Goal: Navigation & Orientation: Find specific page/section

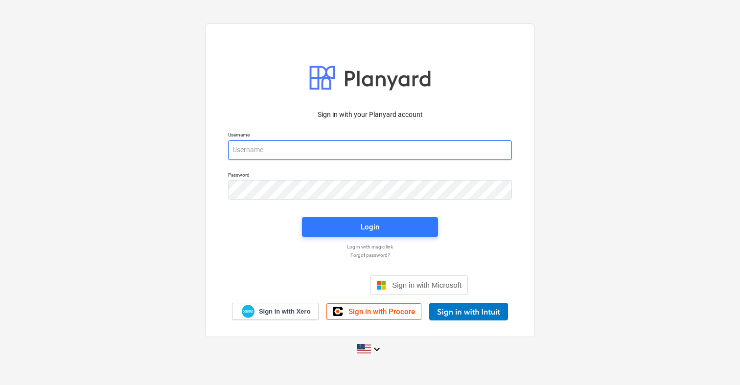
type input "[PERSON_NAME][EMAIL_ADDRESS][PERSON_NAME][DOMAIN_NAME]"
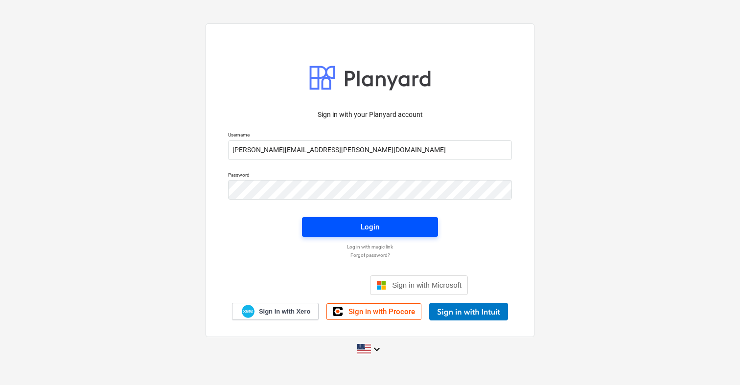
click at [369, 230] on div "Login" at bounding box center [370, 227] width 19 height 13
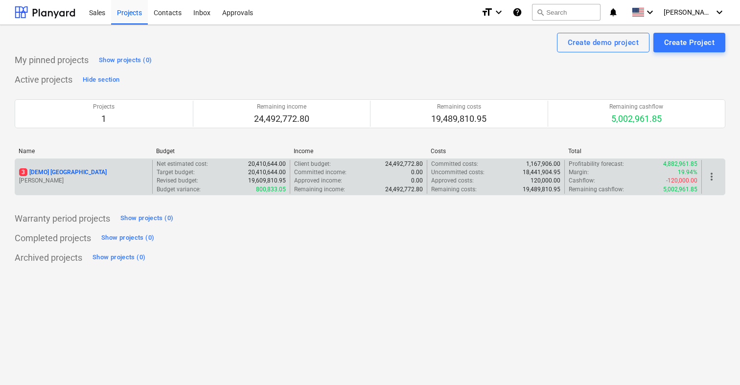
click at [132, 175] on div "3 [DEMO] [GEOGRAPHIC_DATA]" at bounding box center [83, 172] width 129 height 8
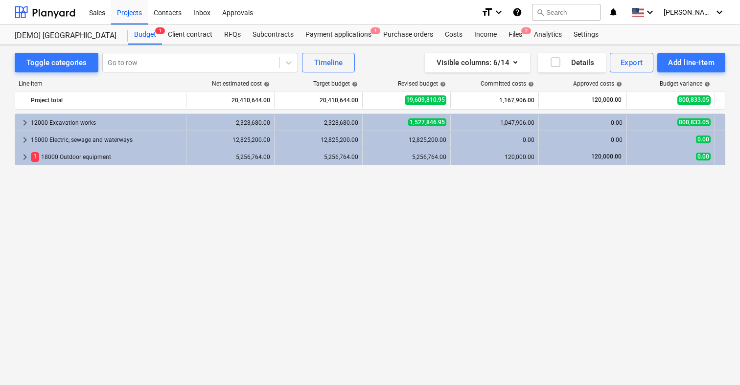
click at [131, 211] on div "keyboard_arrow_right 12000 Excavation works 2,328,680.00 2,328,680.00 1,527,846…" at bounding box center [370, 229] width 711 height 231
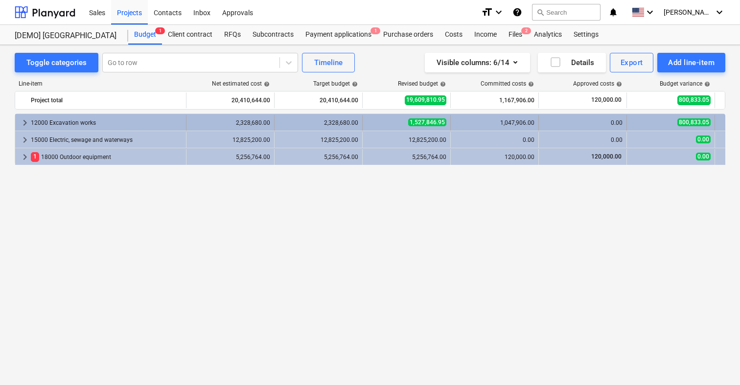
click at [24, 122] on span "keyboard_arrow_right" at bounding box center [25, 123] width 12 height 12
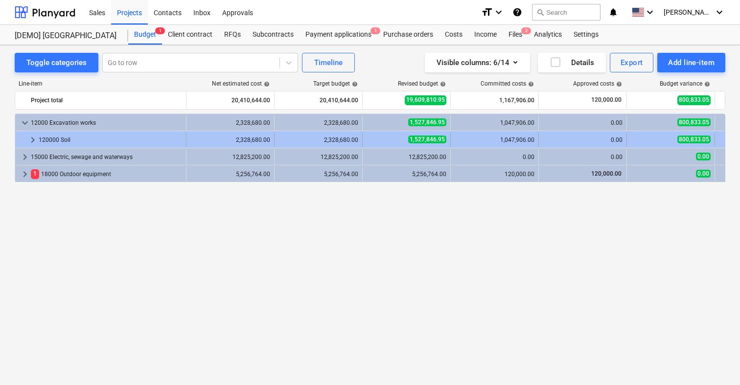
click at [31, 136] on span "keyboard_arrow_right" at bounding box center [33, 140] width 12 height 12
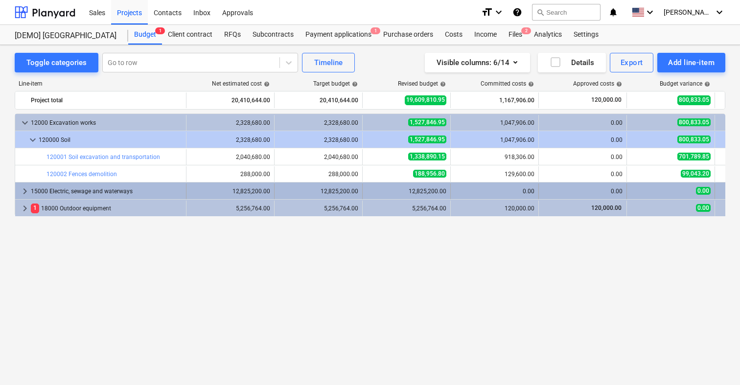
click at [21, 188] on span "keyboard_arrow_right" at bounding box center [25, 191] width 12 height 12
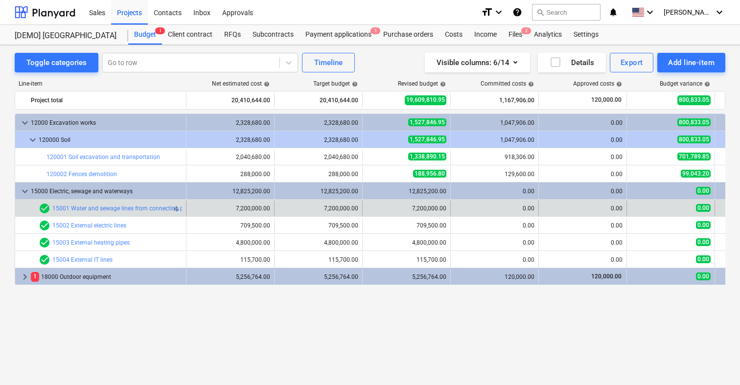
click at [95, 213] on div "check_circle 15001 Water and sewage lines from connecting points" at bounding box center [118, 209] width 158 height 12
click at [100, 210] on link "15001 Water and sewage lines from connecting points" at bounding box center [124, 208] width 144 height 7
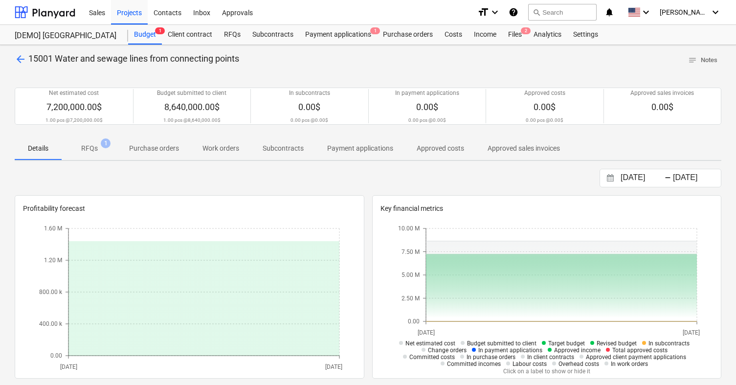
click at [23, 55] on span "arrow_back" at bounding box center [21, 59] width 12 height 12
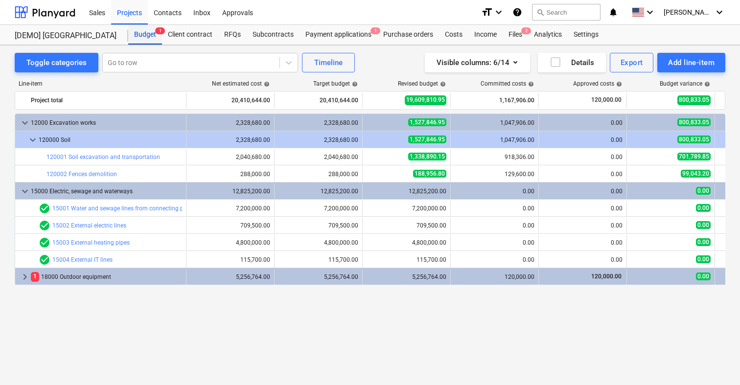
click at [153, 35] on div "Budget 1" at bounding box center [145, 35] width 34 height 20
click at [142, 31] on div "Budget 1" at bounding box center [145, 35] width 34 height 20
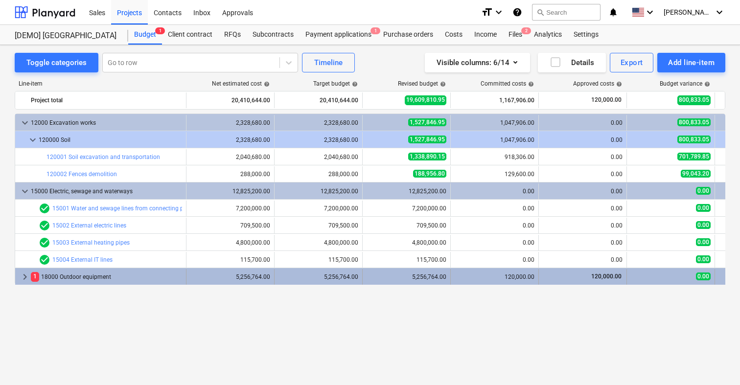
click at [23, 279] on span "keyboard_arrow_right" at bounding box center [25, 277] width 12 height 12
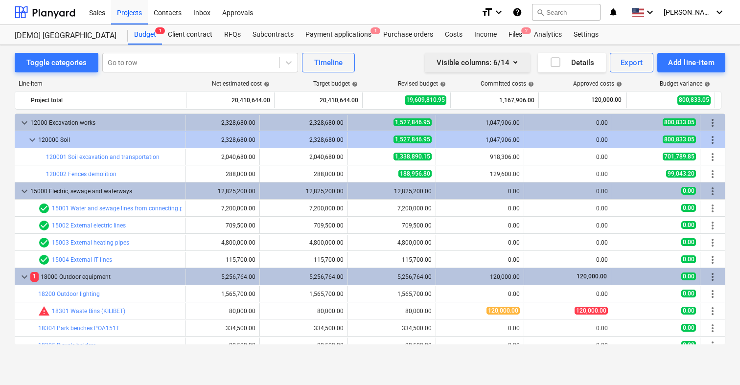
click at [518, 61] on icon "button" at bounding box center [515, 62] width 12 height 12
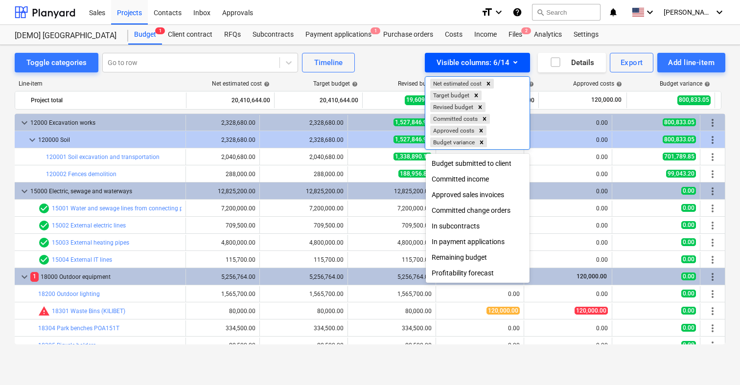
click at [518, 61] on div at bounding box center [370, 192] width 740 height 385
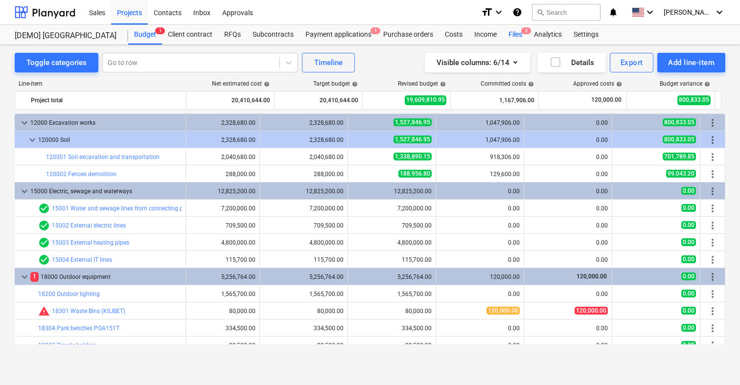
click at [517, 32] on div "Files 2" at bounding box center [515, 35] width 25 height 20
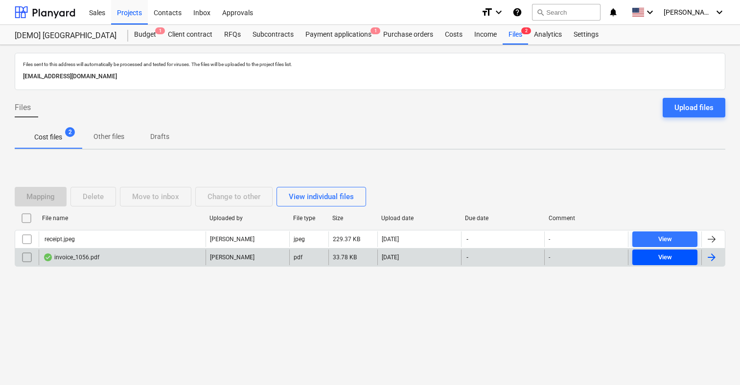
click at [669, 260] on div "View" at bounding box center [665, 257] width 14 height 11
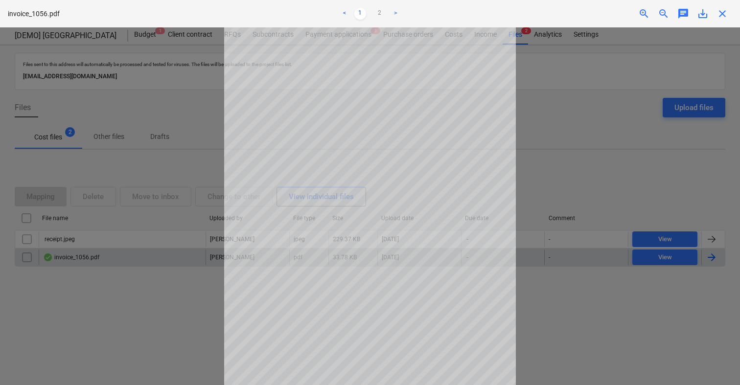
click at [554, 110] on div at bounding box center [370, 206] width 740 height 358
click at [380, 14] on link "2" at bounding box center [380, 14] width 12 height 12
click at [395, 13] on link ">" at bounding box center [396, 14] width 12 height 12
click at [562, 106] on div at bounding box center [370, 206] width 740 height 358
click at [361, 9] on link "1" at bounding box center [360, 14] width 12 height 12
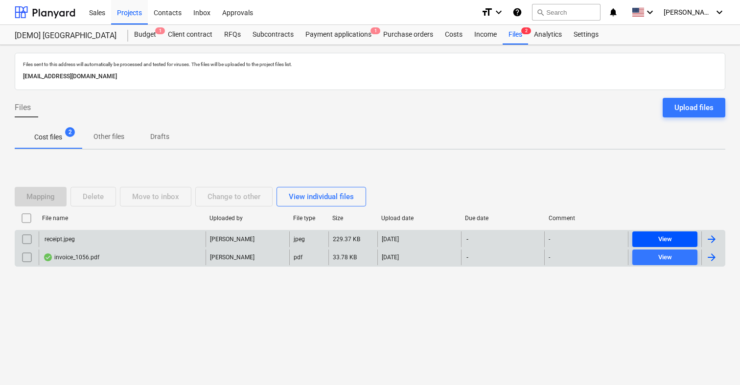
click at [655, 235] on span "View" at bounding box center [664, 239] width 57 height 11
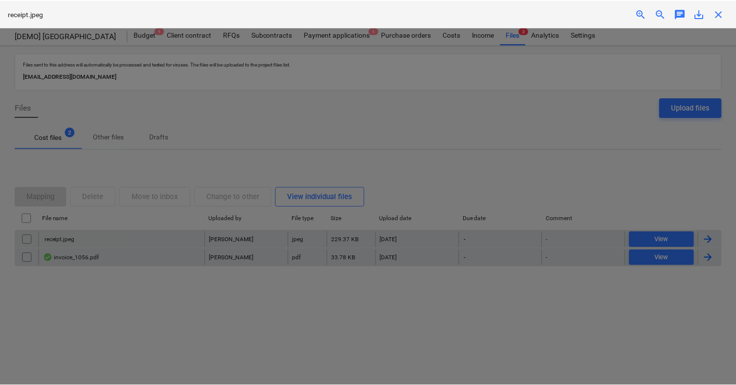
scroll to position [109, 0]
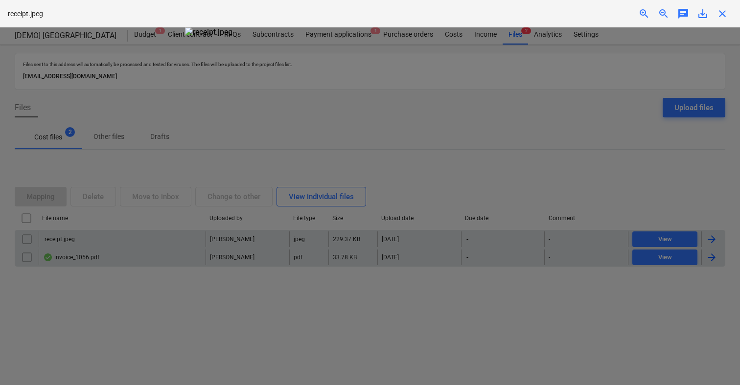
click at [585, 103] on div at bounding box center [370, 206] width 740 height 358
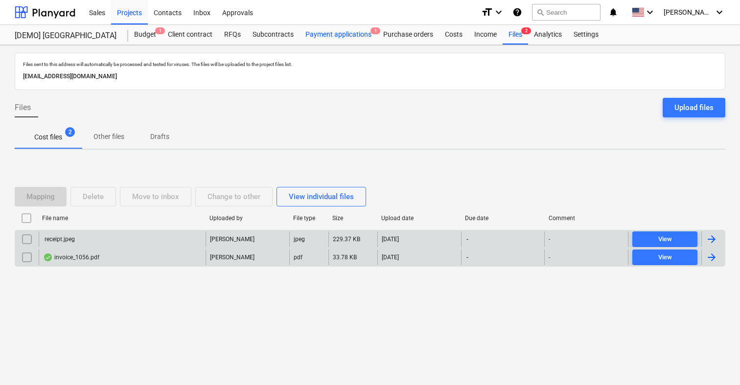
click at [343, 34] on div "Payment applications 1" at bounding box center [338, 35] width 78 height 20
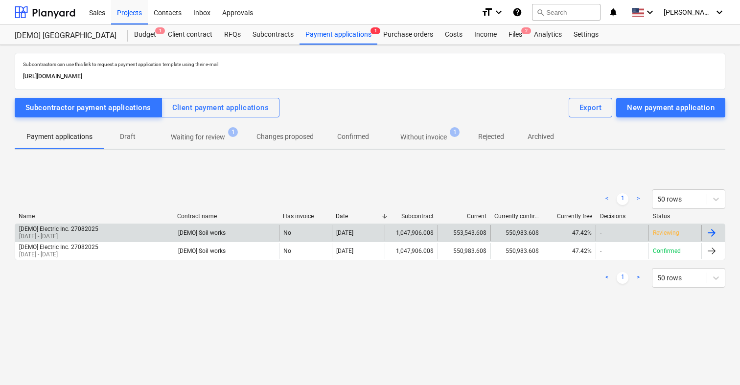
click at [89, 228] on div "[DEMO] Electric Inc. 27082025" at bounding box center [58, 229] width 79 height 7
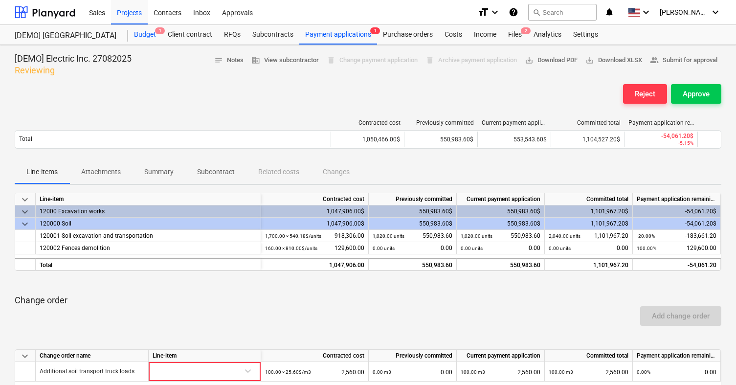
click at [147, 35] on div "Budget 1" at bounding box center [145, 35] width 34 height 20
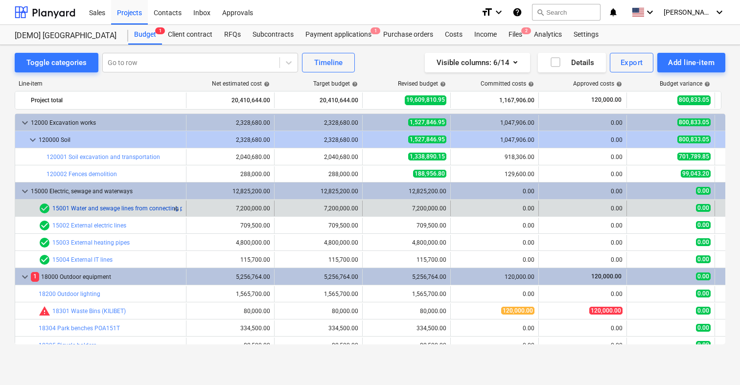
click at [148, 207] on link "15001 Water and sewage lines from connecting points" at bounding box center [124, 208] width 144 height 7
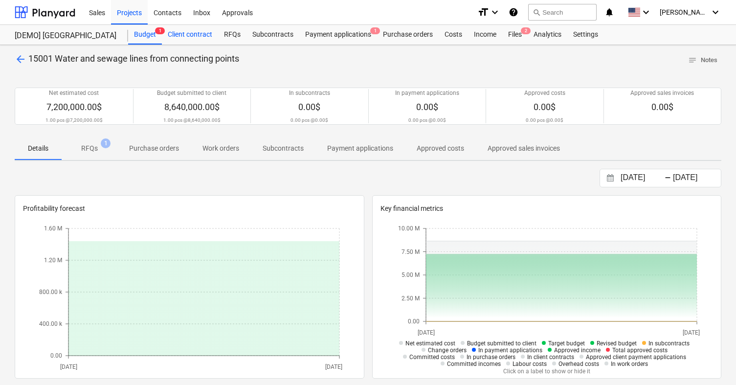
click at [192, 33] on div "Client contract" at bounding box center [190, 35] width 56 height 20
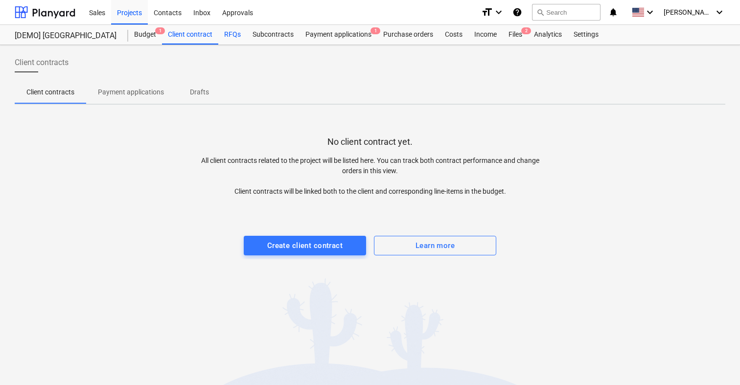
click at [237, 30] on div "RFQs" at bounding box center [232, 35] width 28 height 20
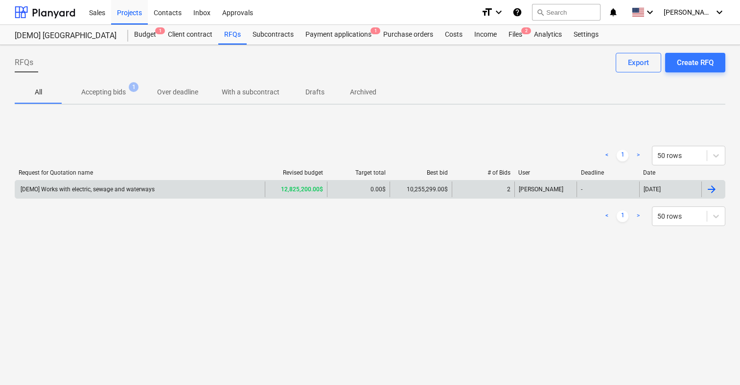
click at [92, 190] on div "[DEMO] Works with electric, sewage and waterways" at bounding box center [87, 189] width 136 height 7
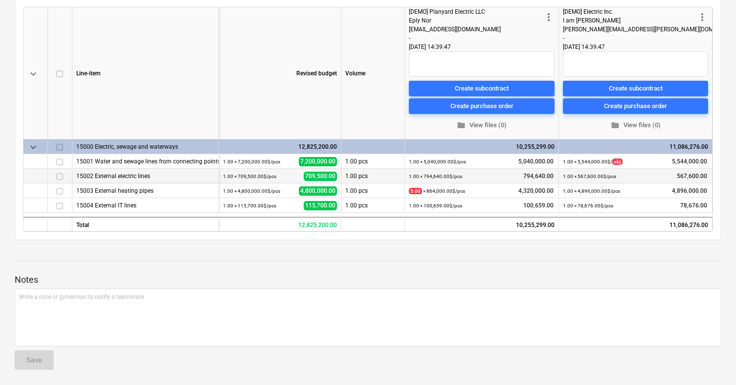
scroll to position [138, 0]
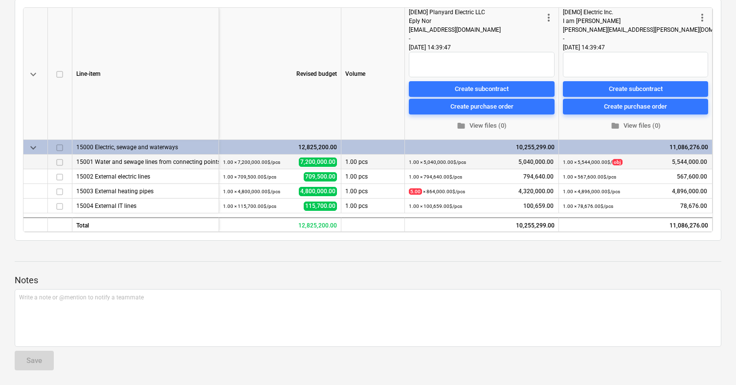
click at [138, 161] on div "15001 Water and sewage lines from connecting points" at bounding box center [145, 162] width 138 height 14
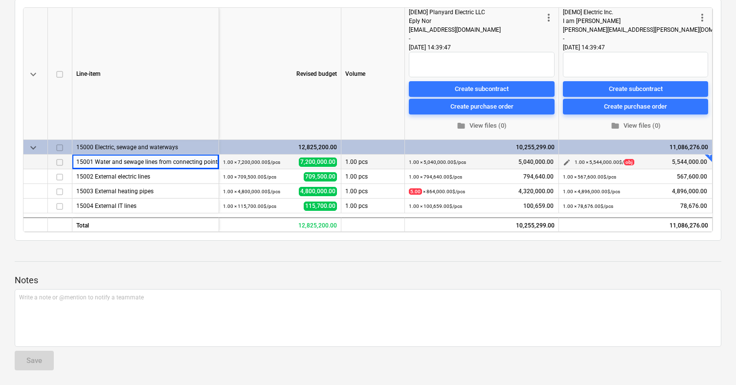
click at [607, 162] on small "1.00 × 5,544,000.00$ / obj" at bounding box center [605, 162] width 60 height 6
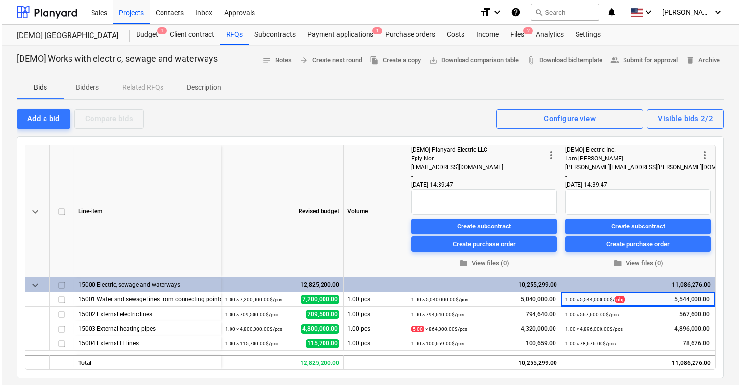
scroll to position [0, 0]
click at [358, 37] on div "Payment applications 1" at bounding box center [338, 35] width 78 height 20
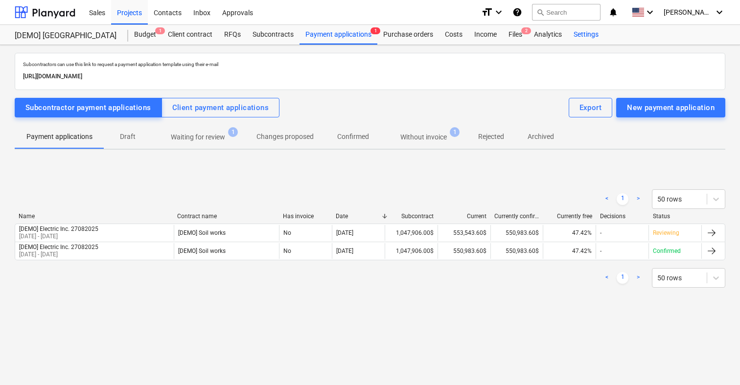
click at [584, 34] on div "Settings" at bounding box center [586, 35] width 37 height 20
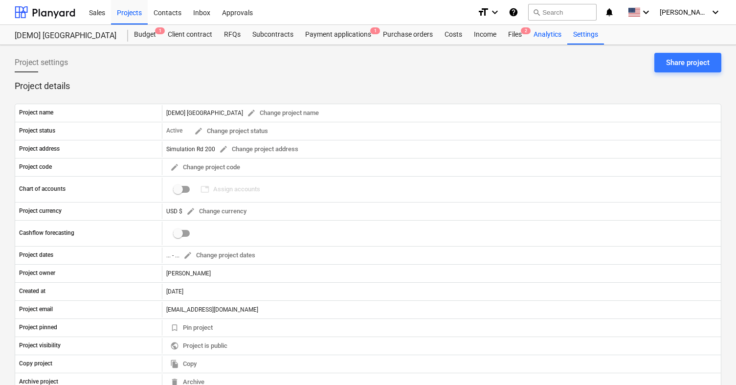
click at [551, 37] on div "Analytics" at bounding box center [548, 35] width 40 height 20
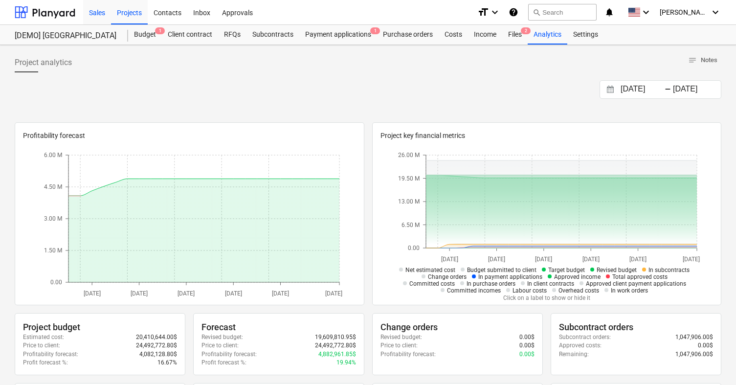
click at [94, 14] on div "Sales" at bounding box center [97, 12] width 28 height 25
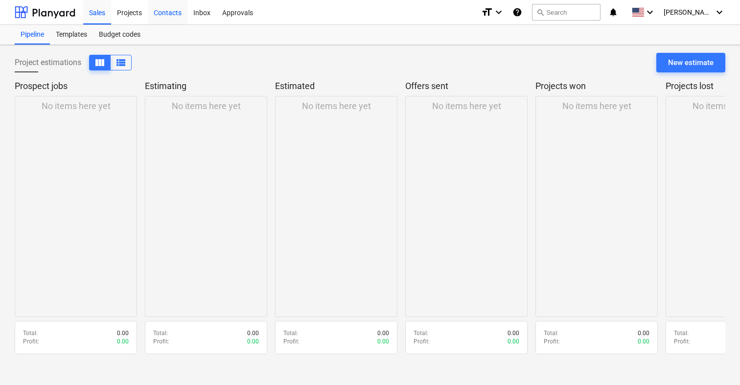
click at [165, 15] on div "Contacts" at bounding box center [168, 12] width 40 height 25
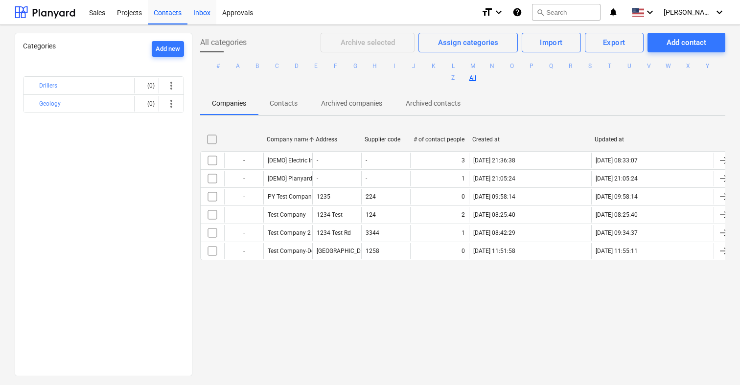
click at [200, 16] on div "Inbox" at bounding box center [201, 12] width 29 height 25
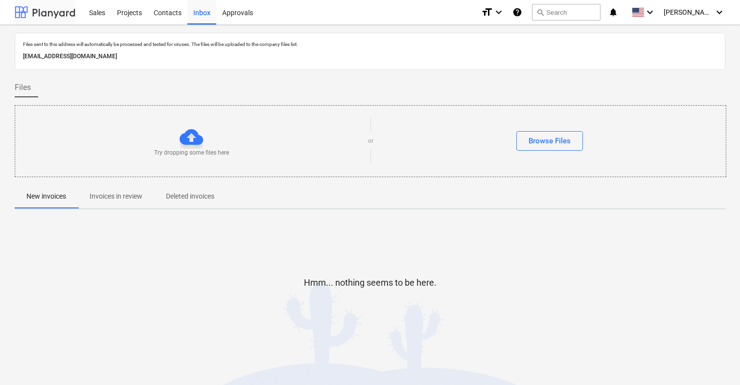
click at [49, 10] on div at bounding box center [45, 12] width 61 height 24
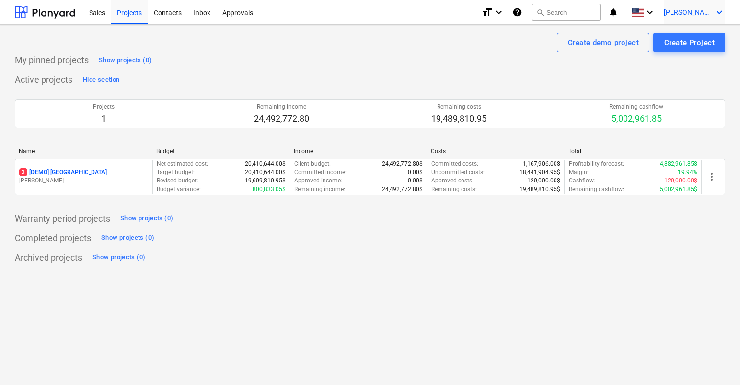
click at [713, 9] on icon "keyboard_arrow_down" at bounding box center [719, 12] width 12 height 12
click at [688, 53] on div "Log out" at bounding box center [696, 54] width 59 height 16
